Goal: Task Accomplishment & Management: Manage account settings

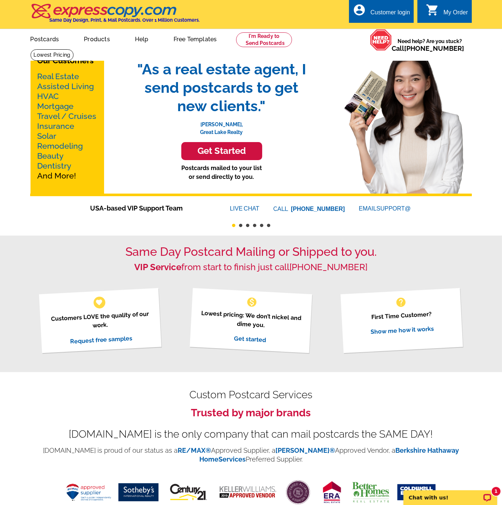
click at [380, 14] on div "Customer login" at bounding box center [390, 14] width 40 height 10
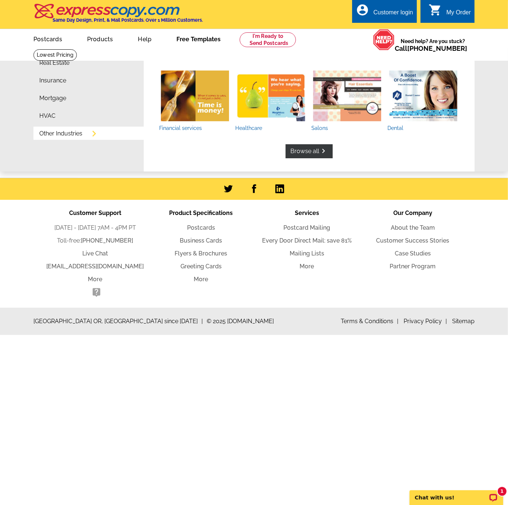
type input "[EMAIL_ADDRESS][DOMAIN_NAME]"
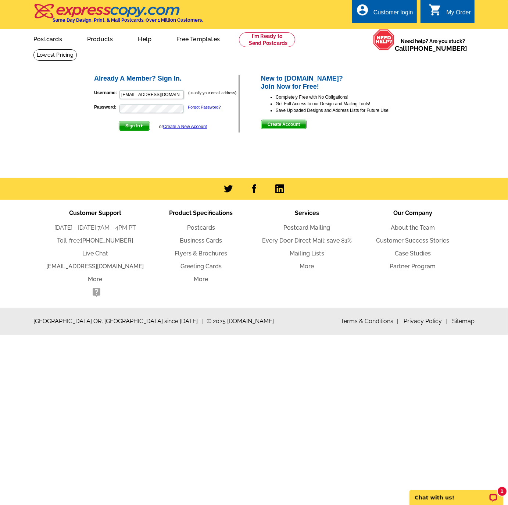
click at [178, 96] on keeper-lock "Open Keeper Popup" at bounding box center [177, 94] width 9 height 9
click at [128, 126] on span "Sign In" at bounding box center [134, 125] width 31 height 9
